Goal: Check status: Check status

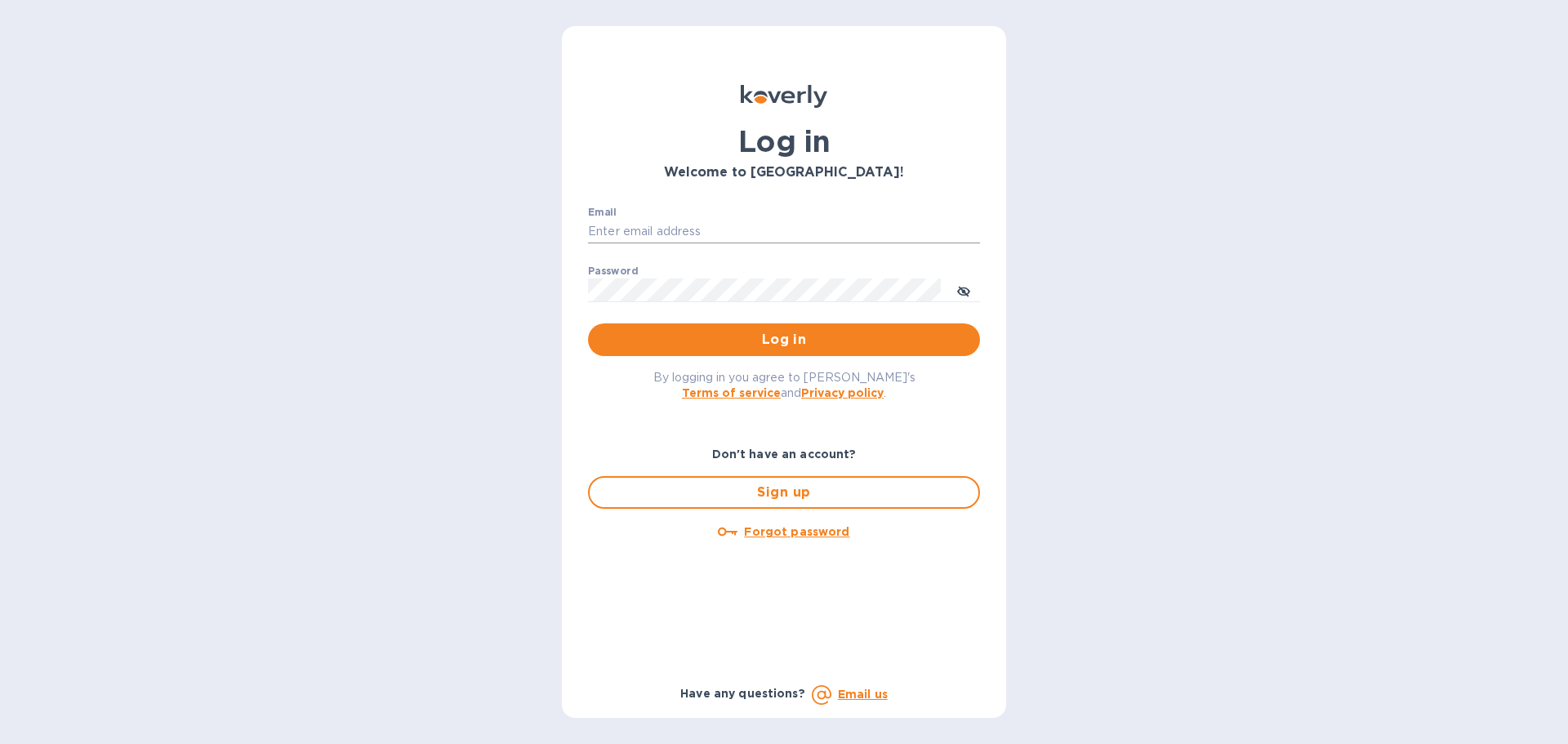
click at [770, 229] on input "Email" at bounding box center [784, 232] width 392 height 25
type input "hbrachrealestate@gmail.com"
click at [588, 323] on button "Log in" at bounding box center [784, 340] width 392 height 32
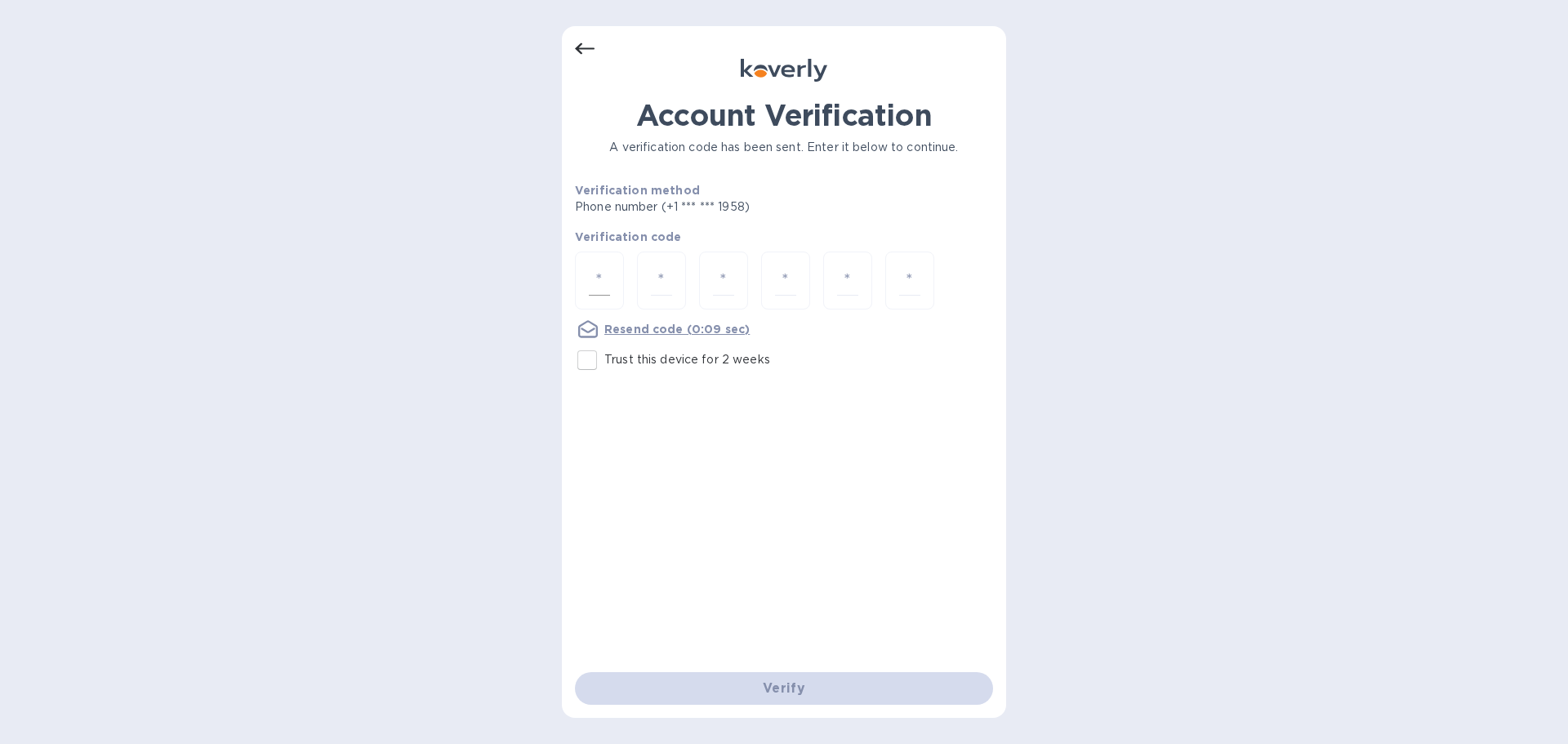
click at [607, 270] on input "number" at bounding box center [600, 281] width 21 height 30
type input "8"
type input "7"
type input "8"
type input "7"
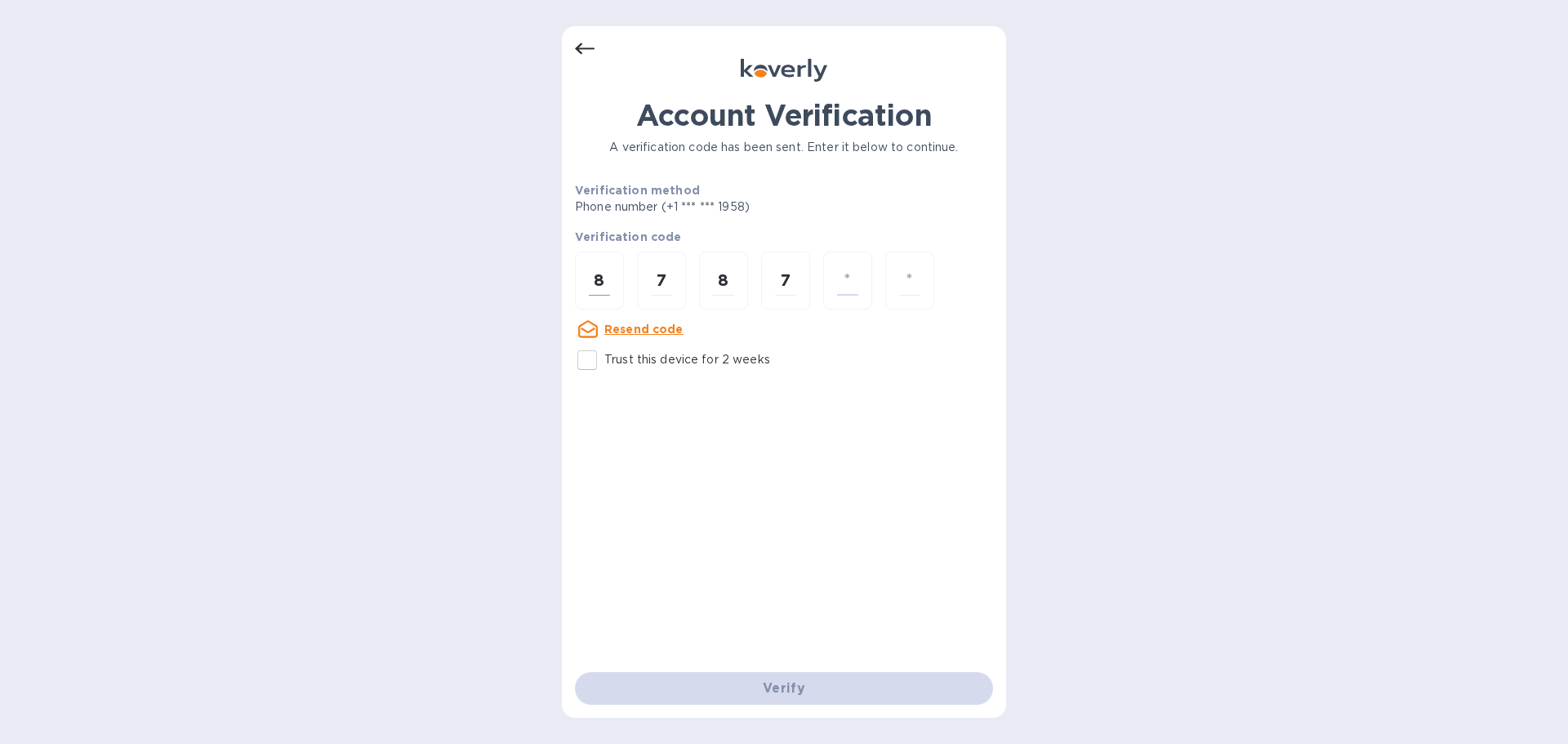
type input "8"
type input "4"
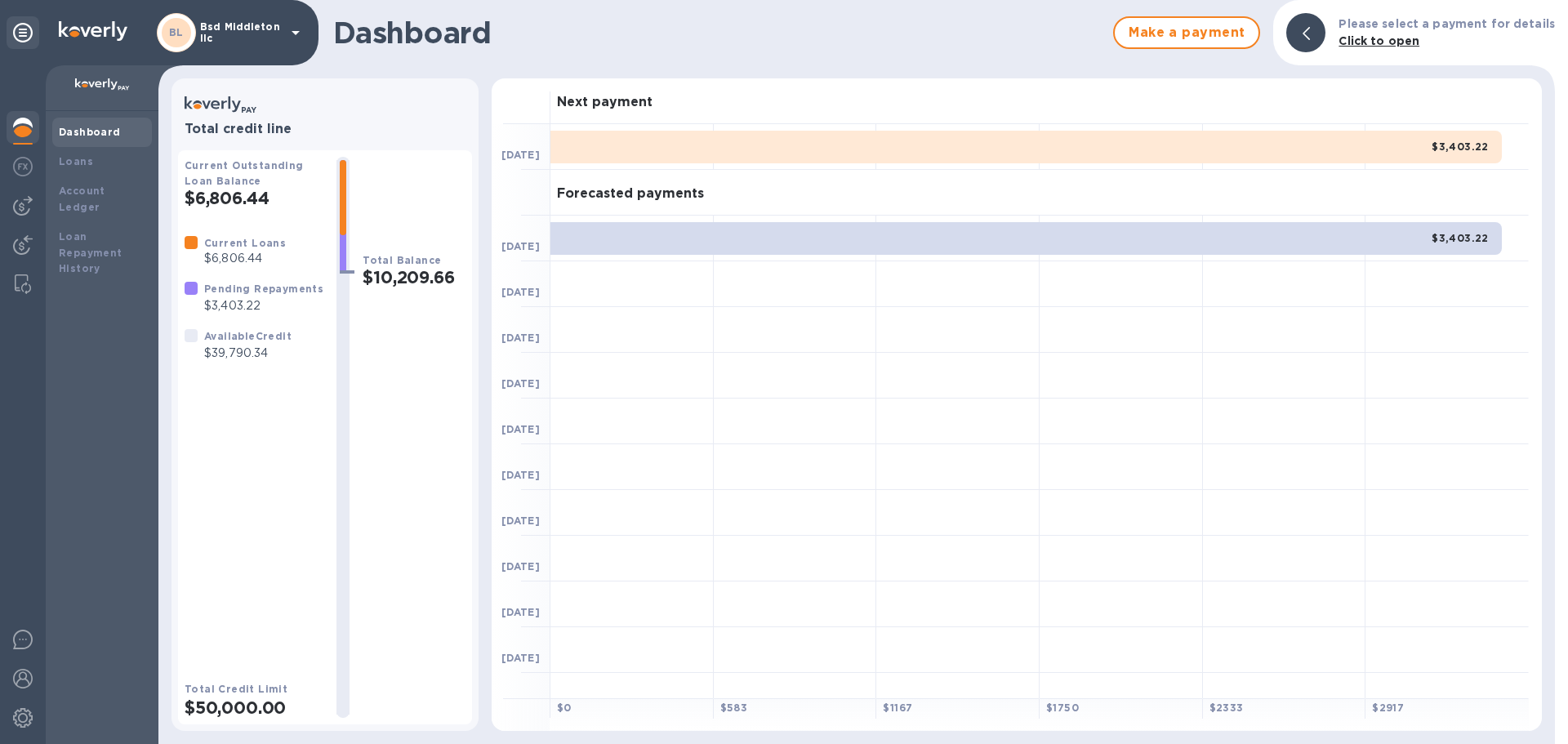
click at [234, 39] on p "Bsd Middleton llc" at bounding box center [241, 32] width 82 height 23
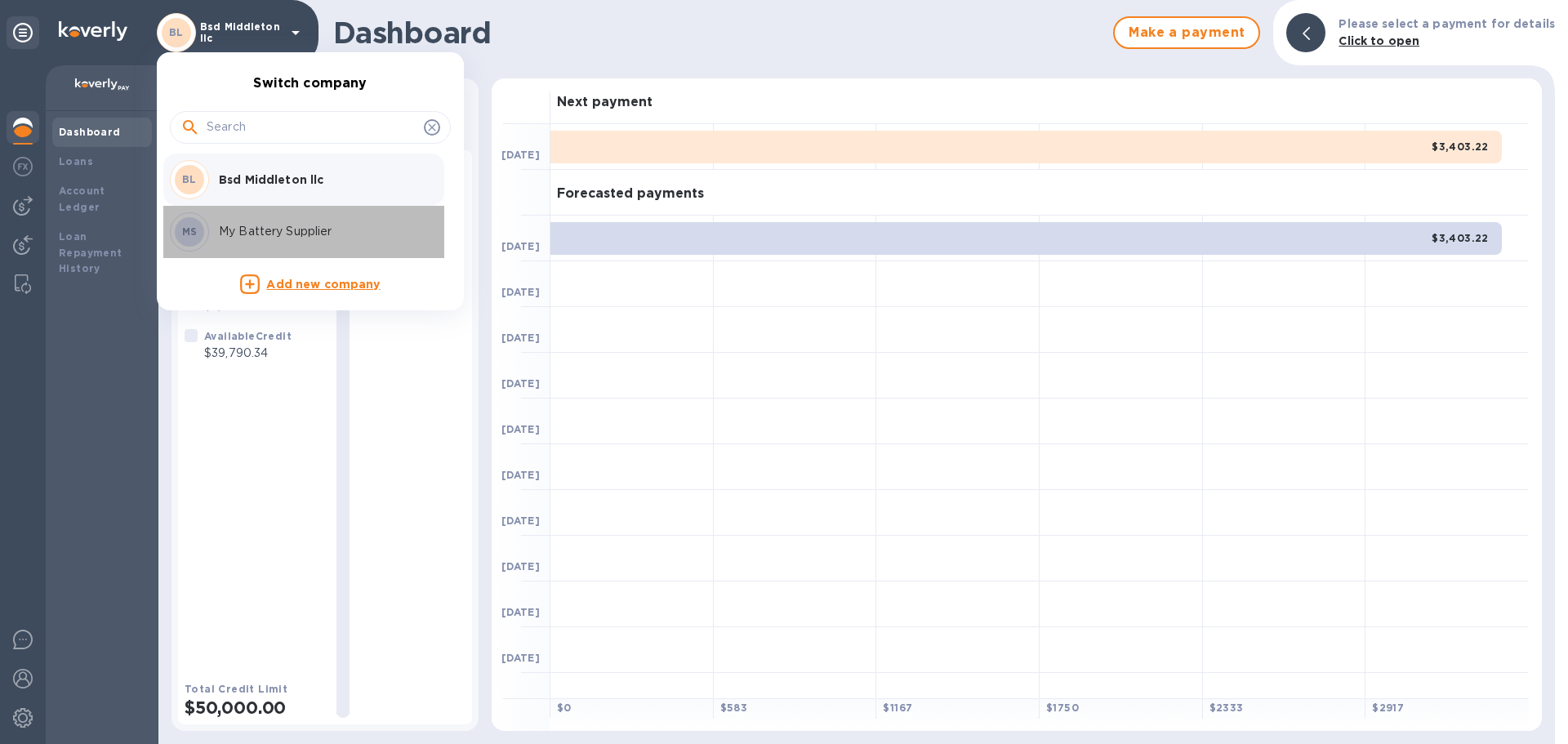
click at [241, 212] on div "MS My Battery Supplier" at bounding box center [297, 231] width 255 height 39
